Goal: Transaction & Acquisition: Book appointment/travel/reservation

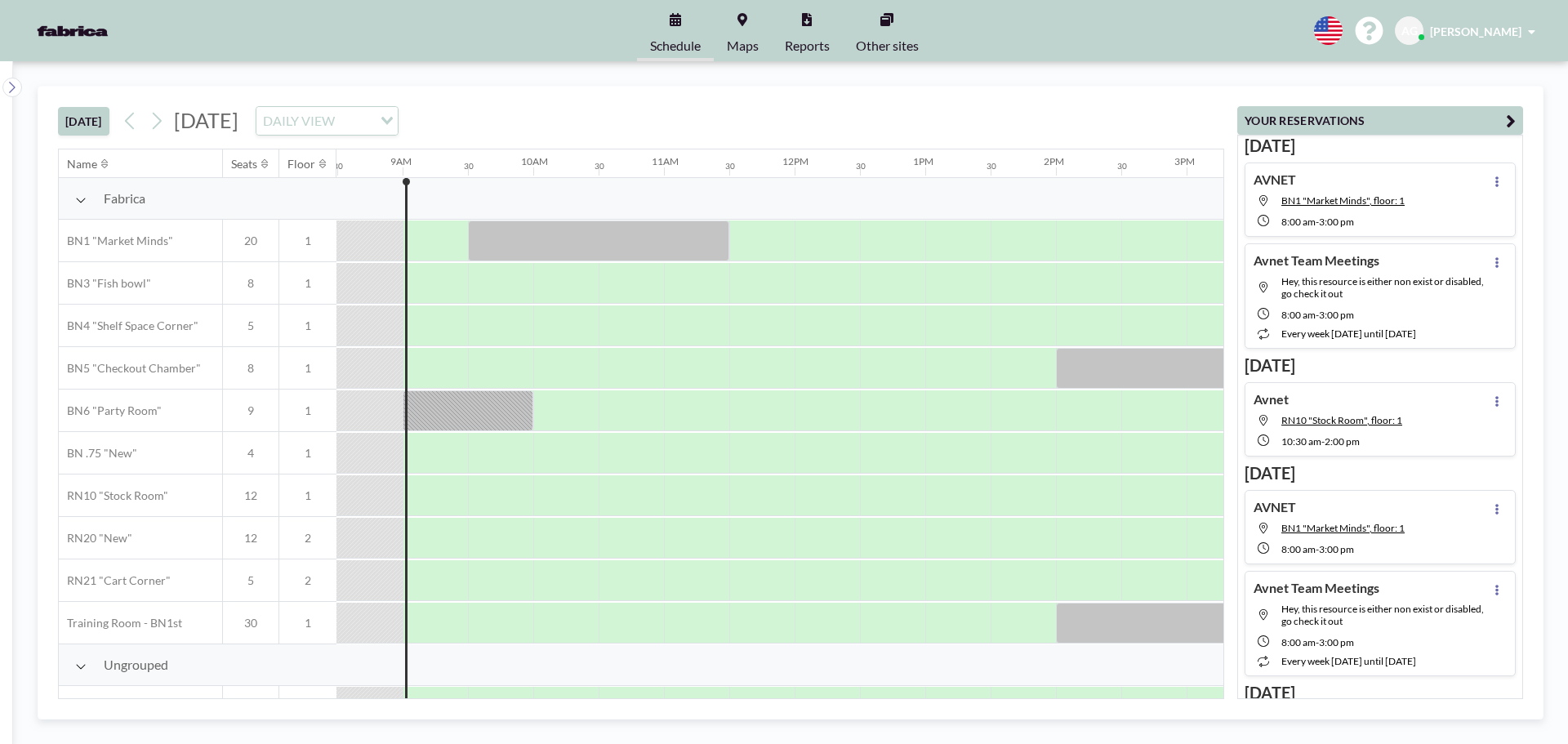
scroll to position [0, 1111]
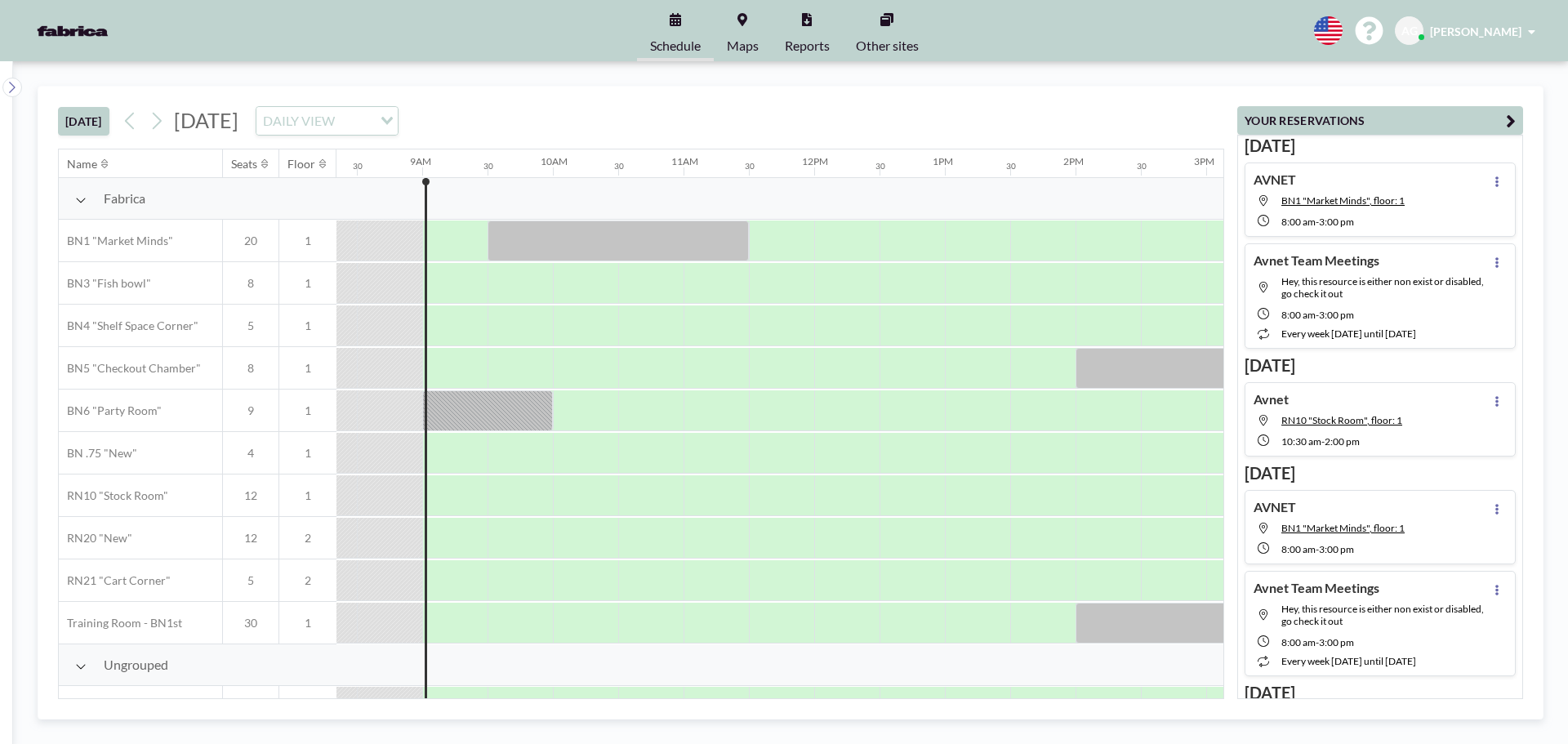
scroll to position [0, 1111]
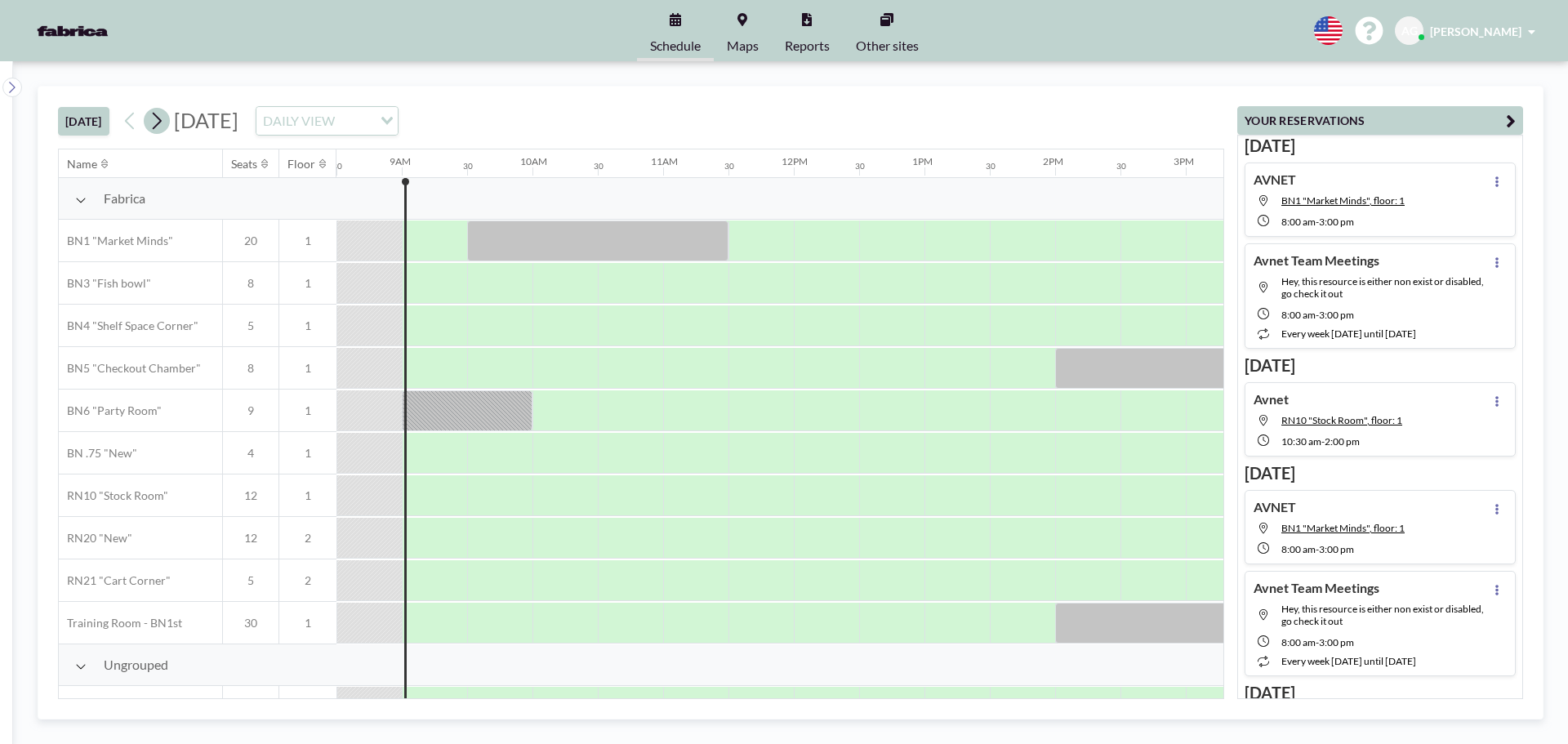
click at [165, 119] on icon at bounding box center [157, 121] width 16 height 25
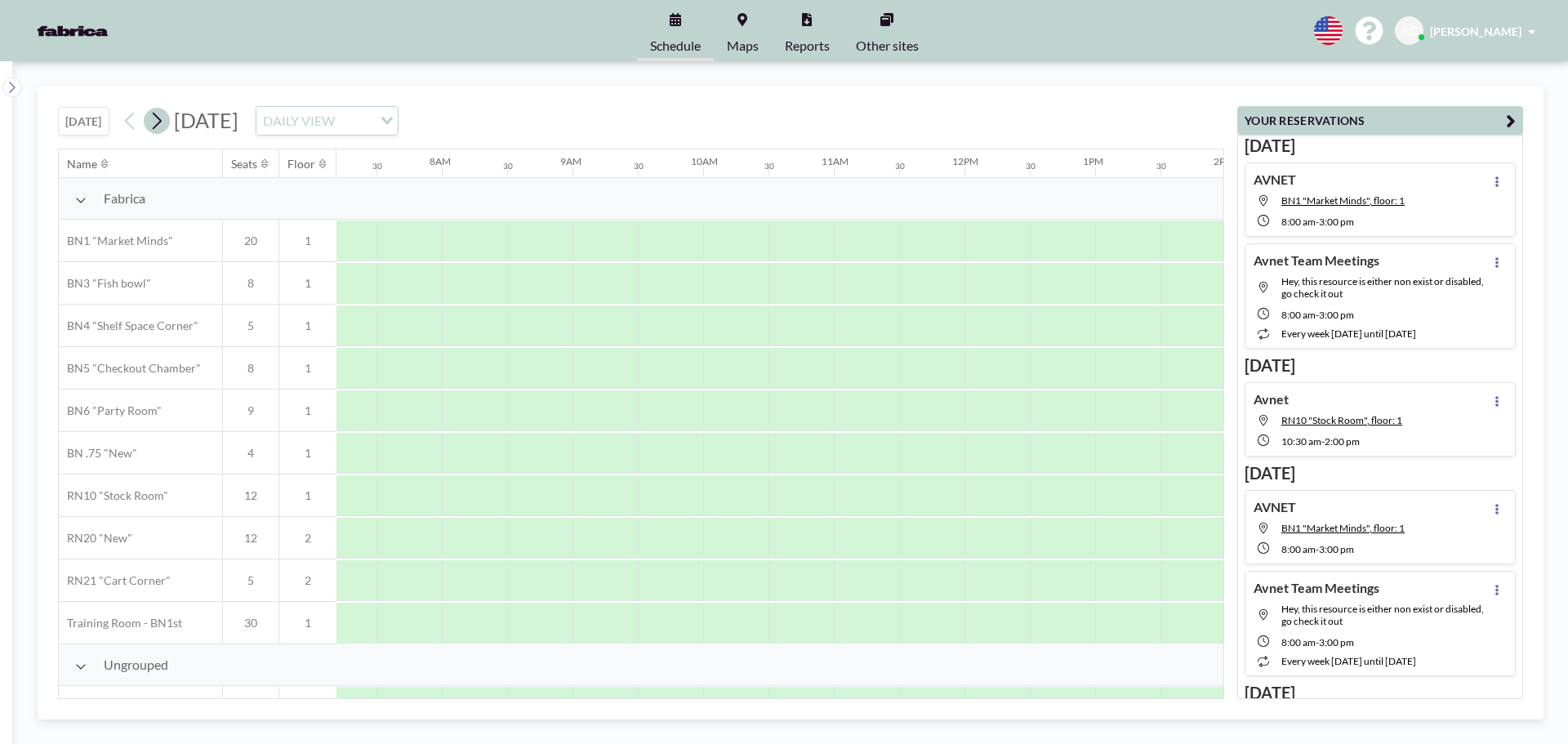
scroll to position [0, 980]
click at [162, 121] on icon at bounding box center [157, 121] width 16 height 25
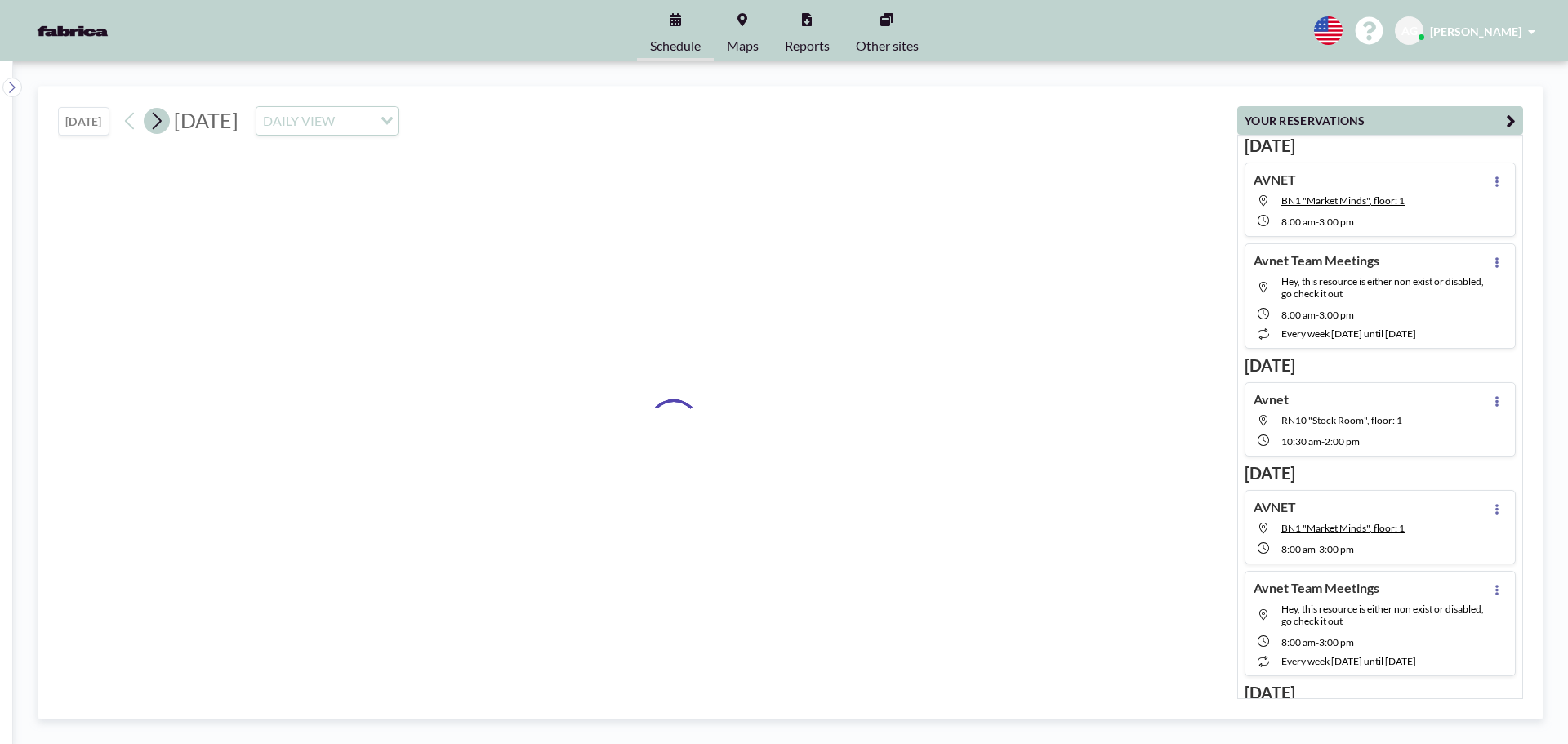
click at [162, 121] on icon at bounding box center [157, 121] width 16 height 25
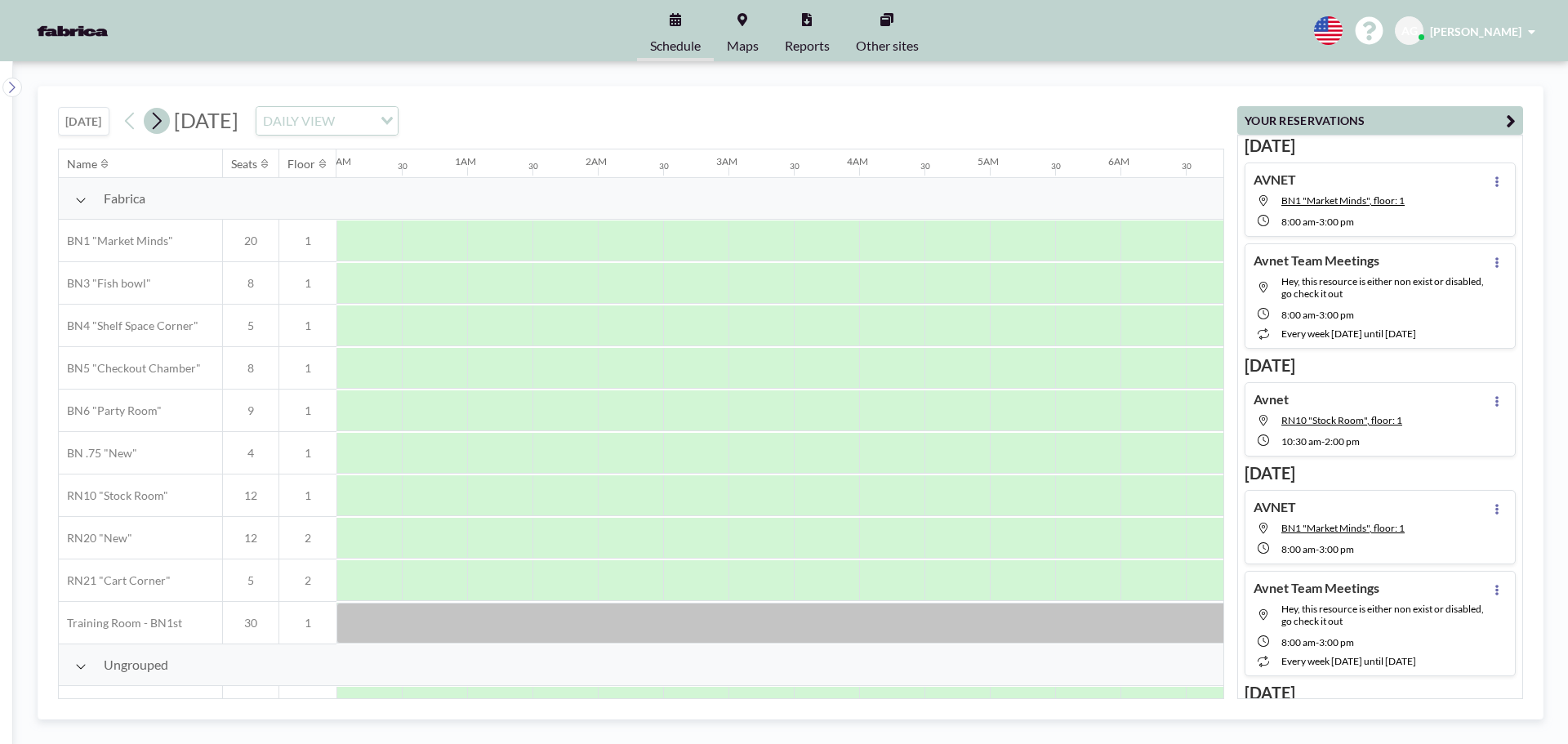
click at [162, 121] on icon at bounding box center [157, 121] width 16 height 25
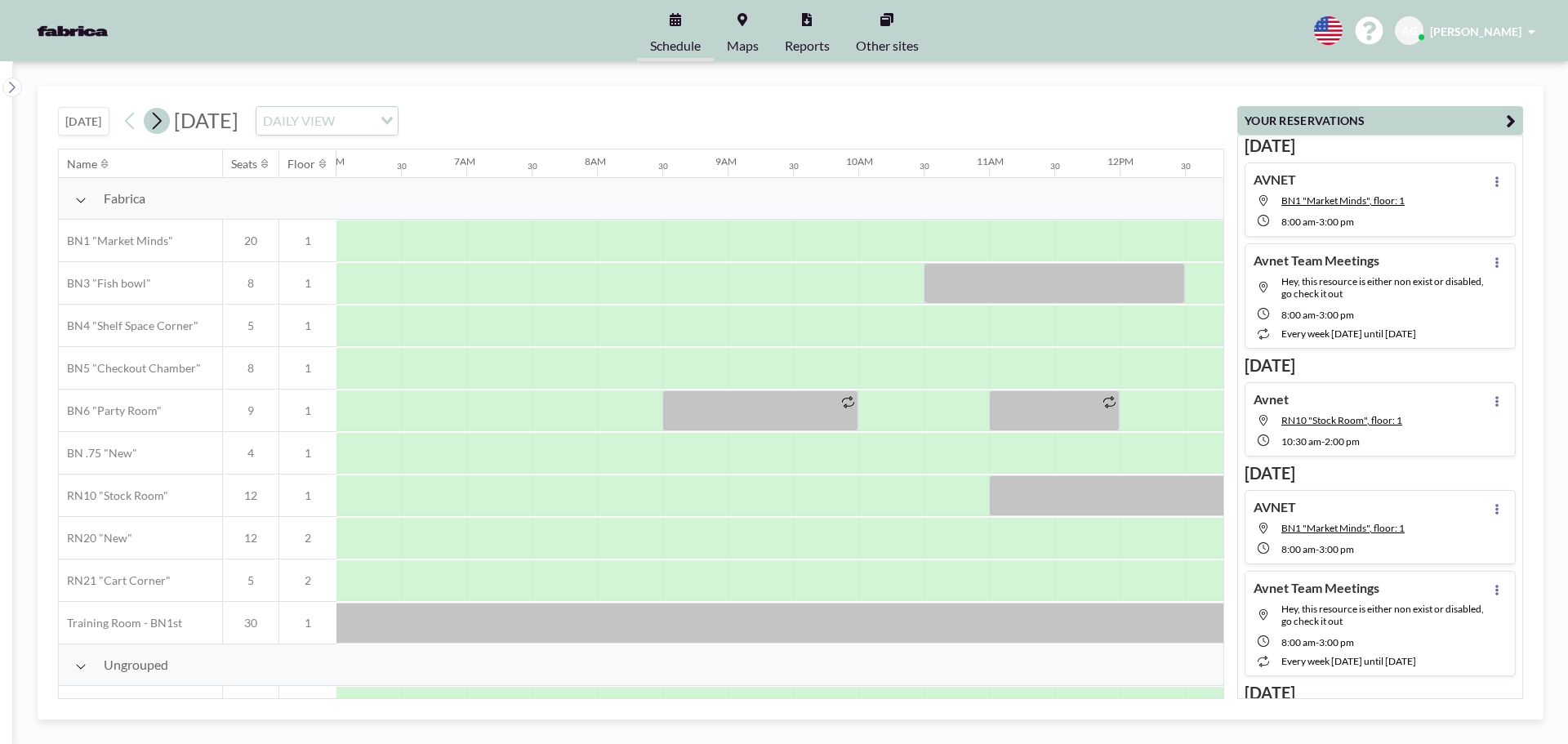
scroll to position [0, 961]
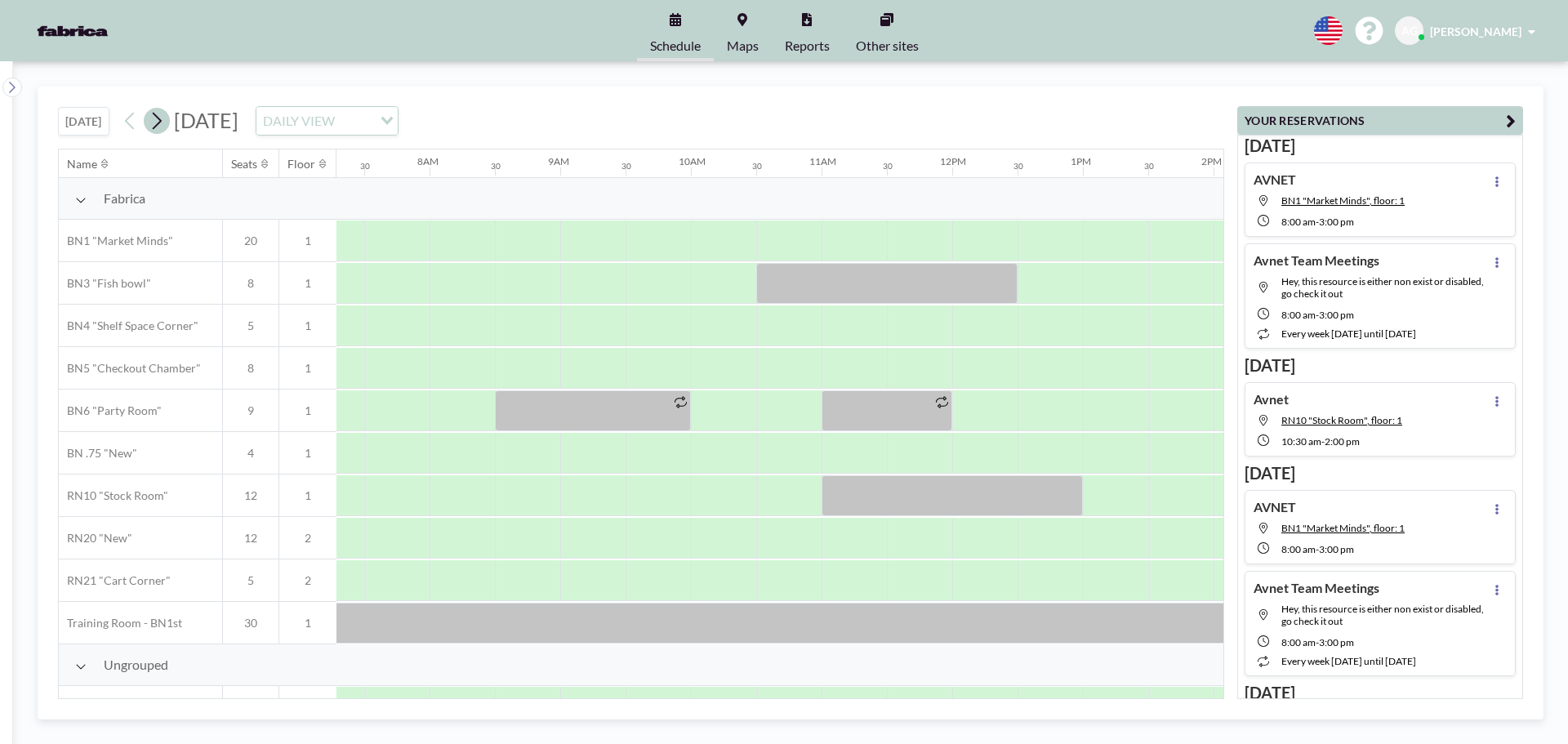
click at [162, 121] on icon at bounding box center [157, 121] width 16 height 25
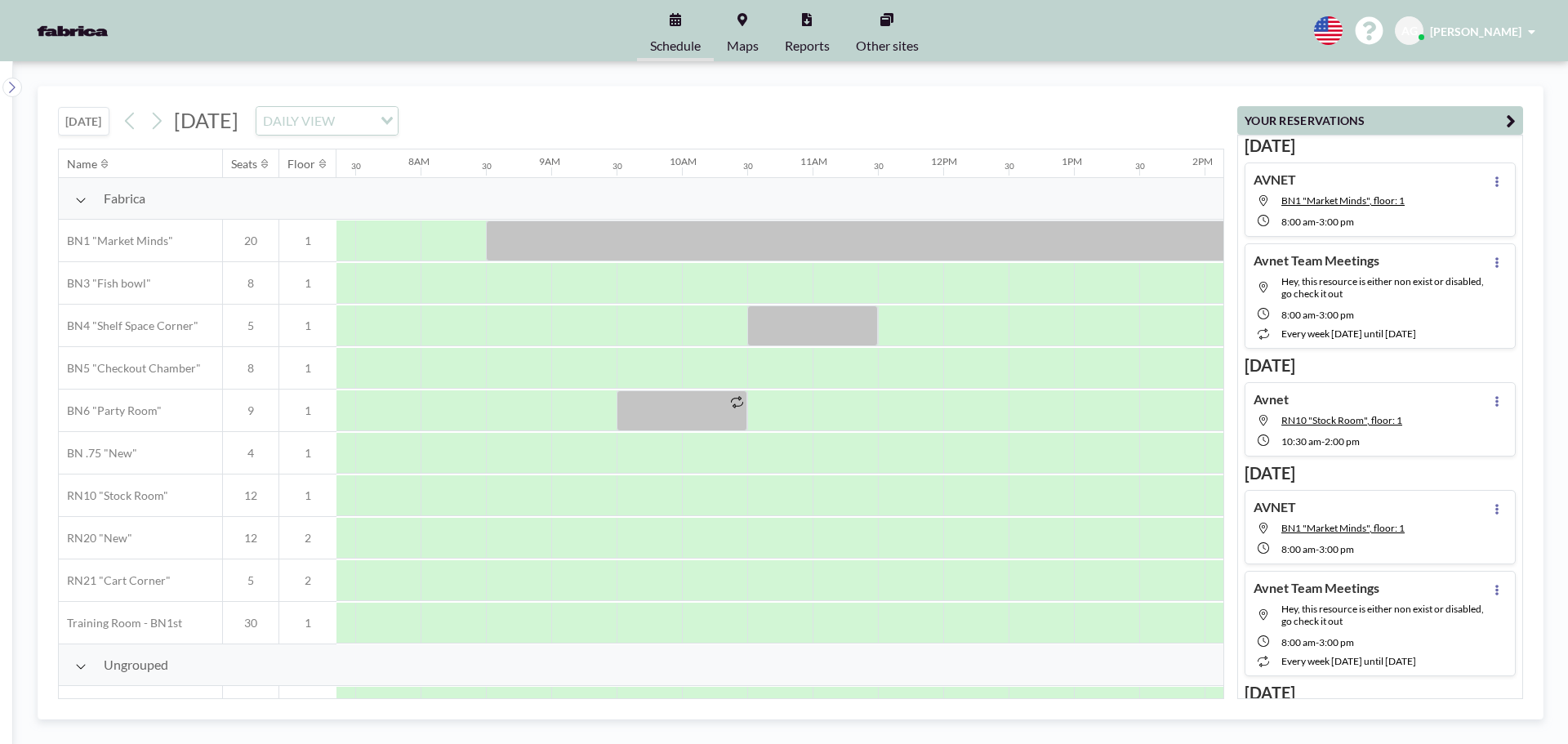
scroll to position [0, 980]
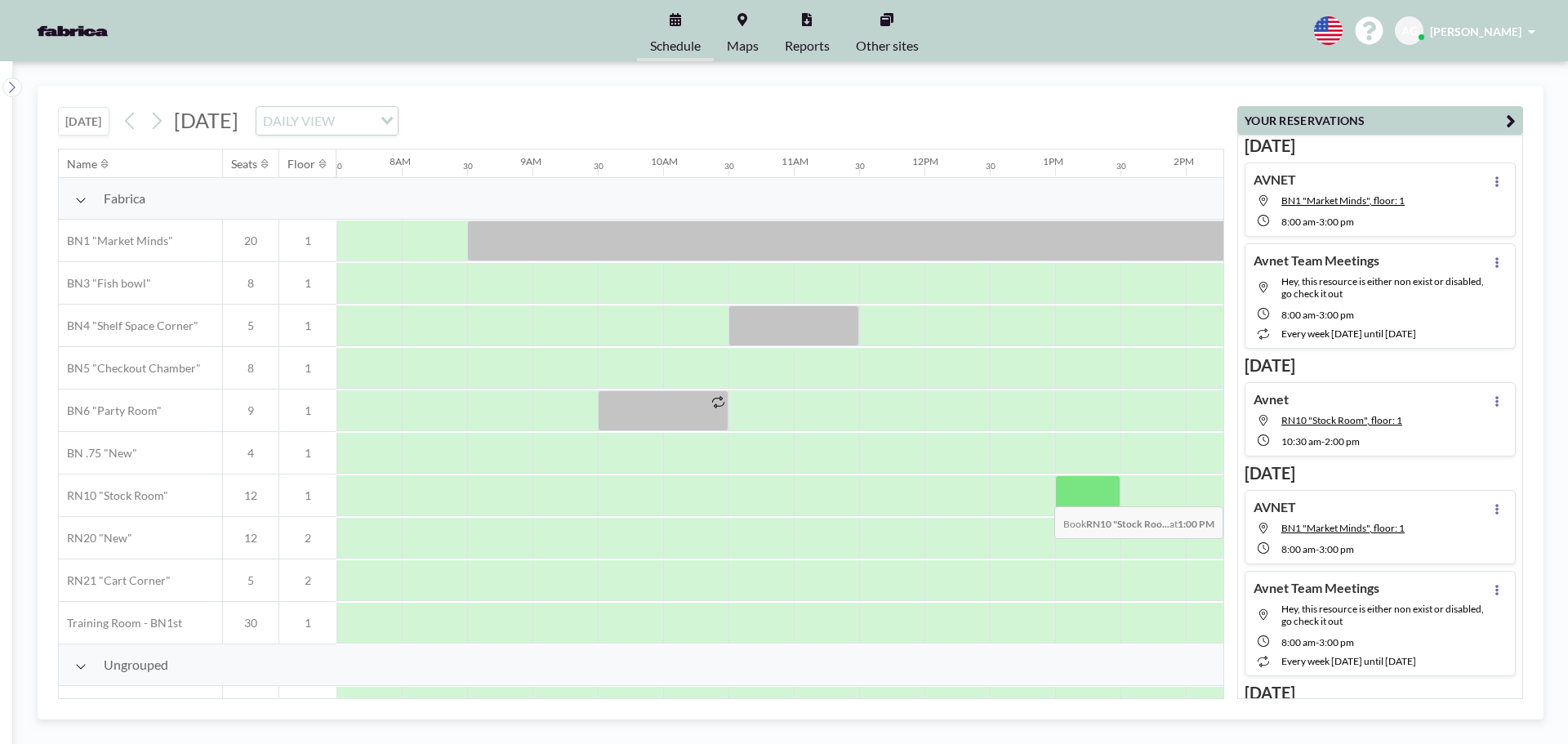
click at [1076, 494] on div at bounding box center [1088, 496] width 66 height 41
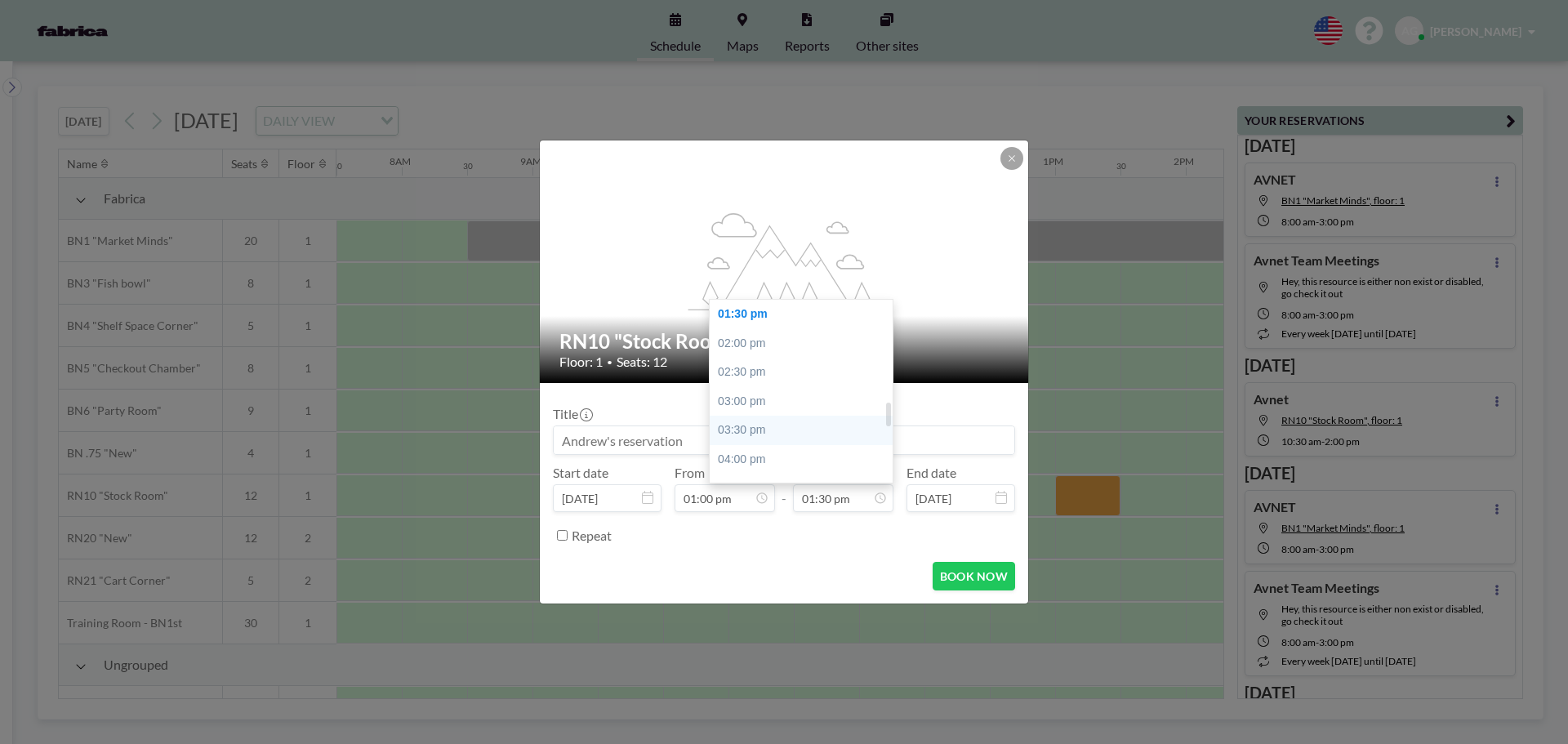
scroll to position [867, 0]
click at [774, 437] on div "05:00 pm" at bounding box center [805, 436] width 191 height 29
type input "05:00 pm"
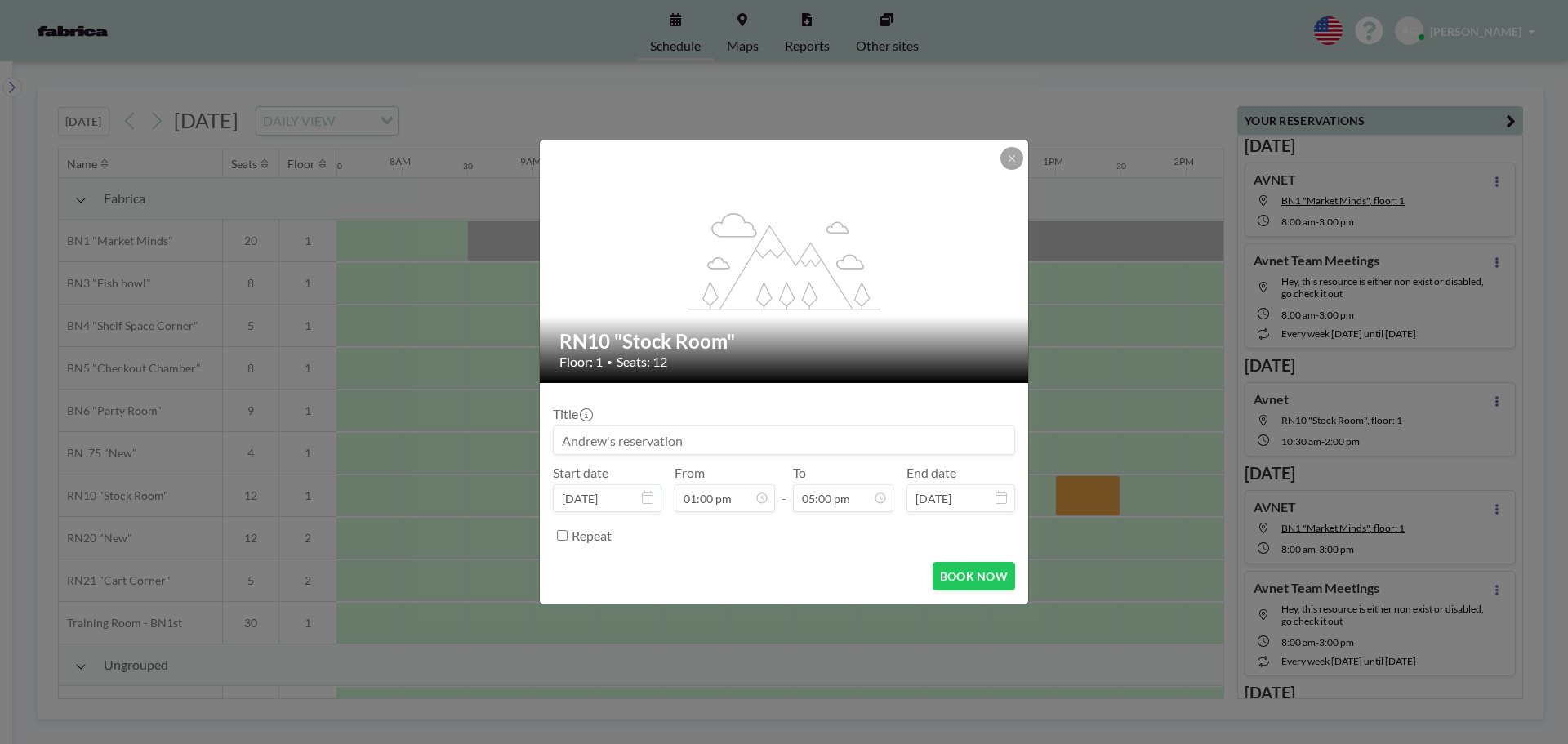
drag, startPoint x: 685, startPoint y: 439, endPoint x: 579, endPoint y: 430, distance: 106.4
click at [579, 430] on input at bounding box center [784, 440] width 461 height 27
type input "AVNET"
click at [964, 574] on button "BOOK NOW" at bounding box center [974, 575] width 82 height 28
